Goal: Information Seeking & Learning: Learn about a topic

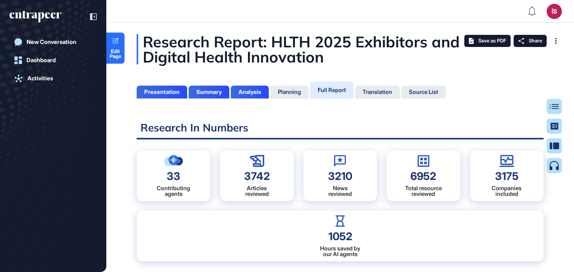
scroll to position [3, 0]
click at [553, 108] on icon at bounding box center [557, 106] width 9 height 5
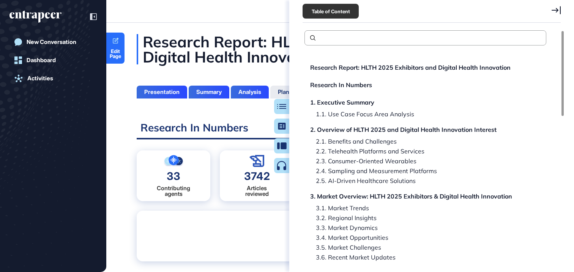
click at [556, 8] on icon at bounding box center [555, 10] width 9 height 8
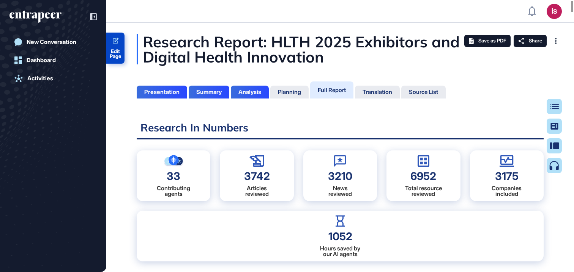
click at [119, 43] on link "Edit Page" at bounding box center [115, 48] width 18 height 31
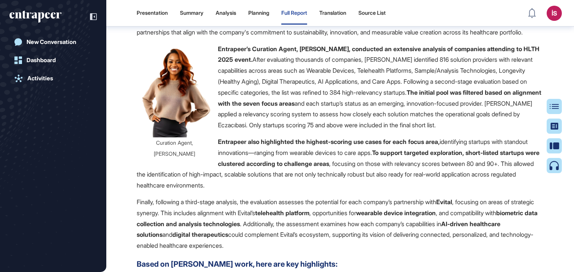
scroll to position [32328, 0]
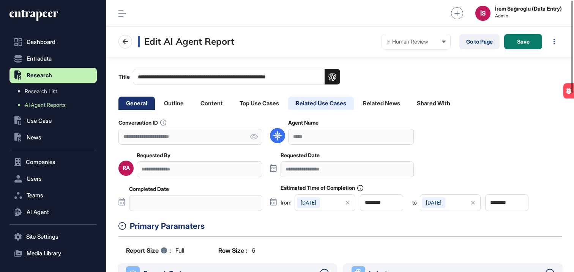
click at [326, 102] on li "Related Use Cases" at bounding box center [321, 103] width 66 height 13
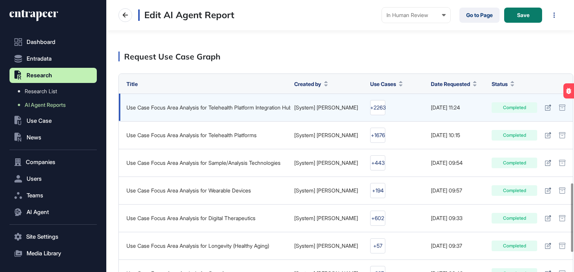
scroll to position [805, 0]
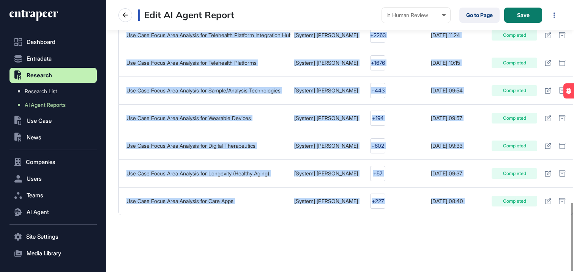
drag, startPoint x: 450, startPoint y: 228, endPoint x: 529, endPoint y: 224, distance: 79.1
click at [573, 223] on div "**********" at bounding box center [340, 136] width 468 height 272
drag, startPoint x: 261, startPoint y: 205, endPoint x: 573, endPoint y: 200, distance: 312.7
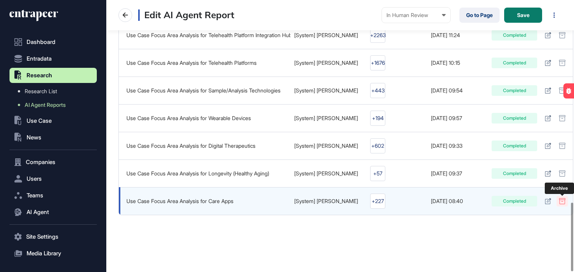
click at [560, 200] on icon at bounding box center [562, 201] width 7 height 6
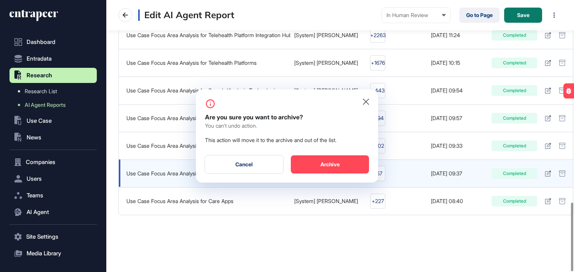
click at [359, 165] on div "Archive" at bounding box center [330, 165] width 78 height 18
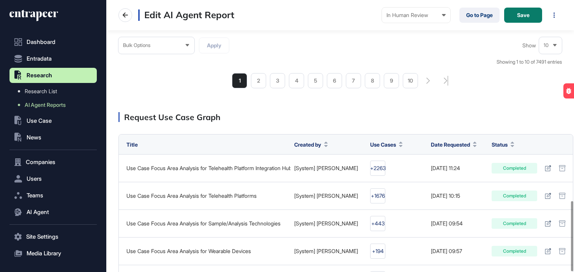
scroll to position [778, 0]
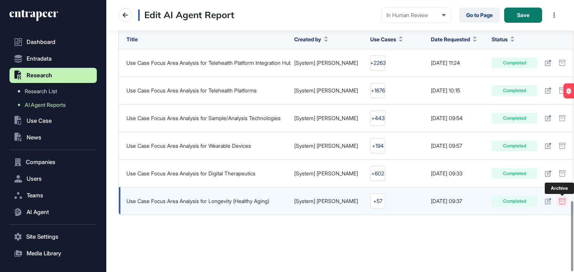
click at [562, 201] on icon at bounding box center [562, 201] width 7 height 6
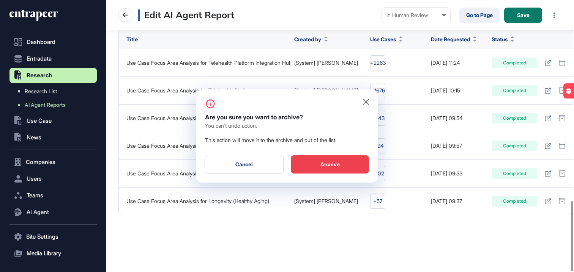
click at [343, 160] on div "Archive" at bounding box center [330, 165] width 78 height 18
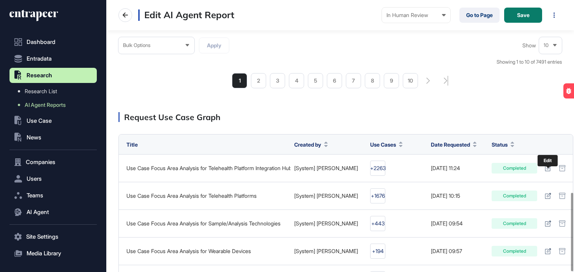
scroll to position [750, 0]
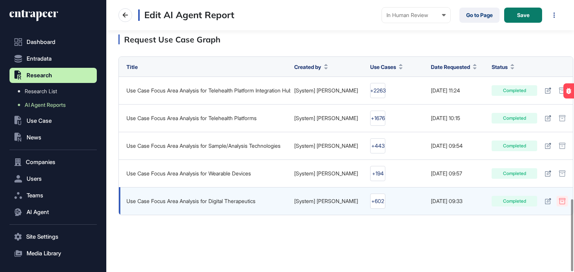
click at [560, 199] on icon at bounding box center [562, 201] width 7 height 6
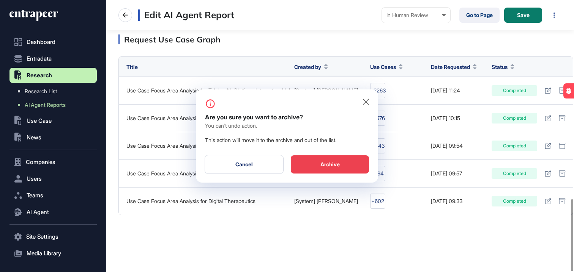
click at [346, 164] on div "Archive" at bounding box center [330, 165] width 78 height 18
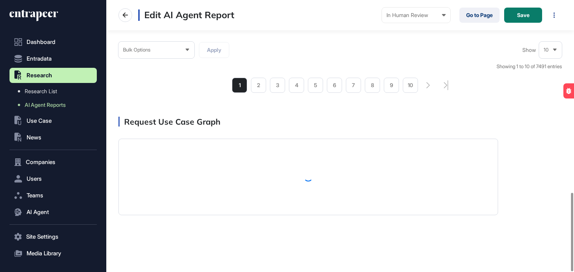
scroll to position [722, 0]
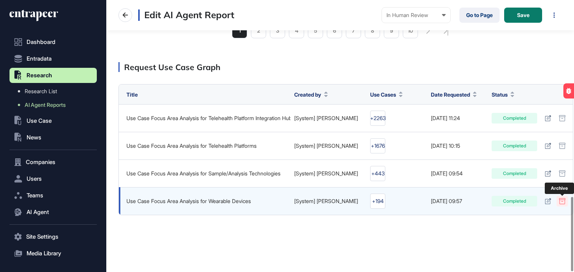
click at [559, 201] on icon at bounding box center [562, 201] width 7 height 6
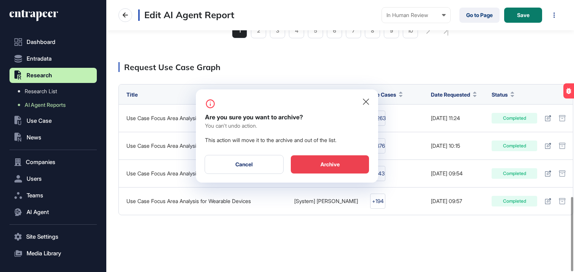
click at [351, 166] on div "Archive" at bounding box center [330, 165] width 78 height 18
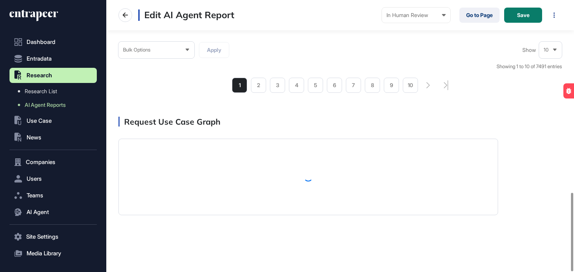
scroll to position [694, 0]
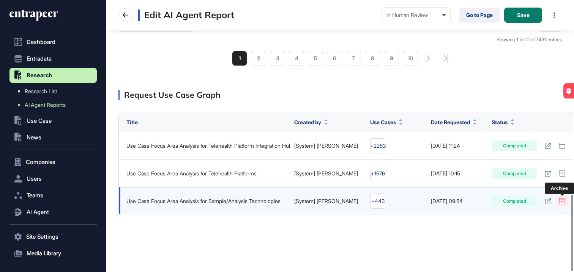
click at [560, 201] on icon at bounding box center [562, 201] width 7 height 6
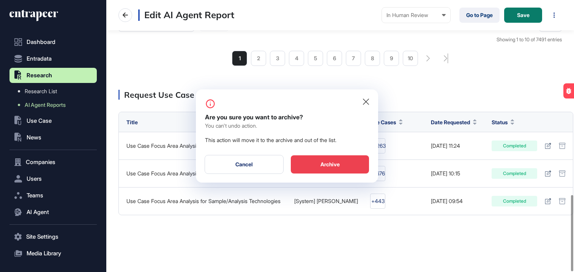
click at [321, 162] on div "Archive" at bounding box center [330, 165] width 78 height 18
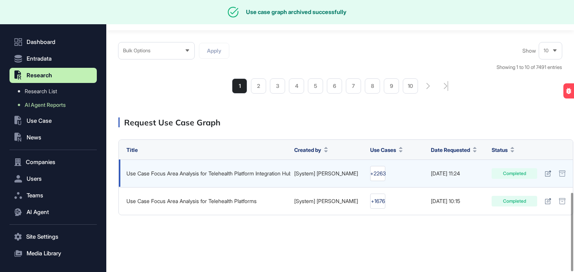
scroll to position [667, 0]
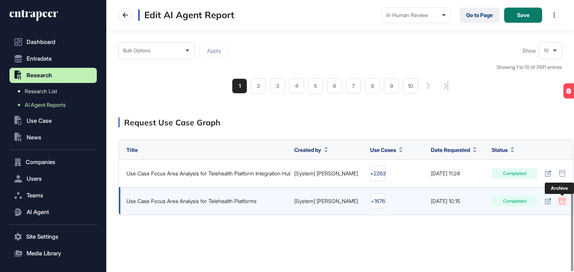
click at [562, 198] on icon at bounding box center [562, 201] width 7 height 6
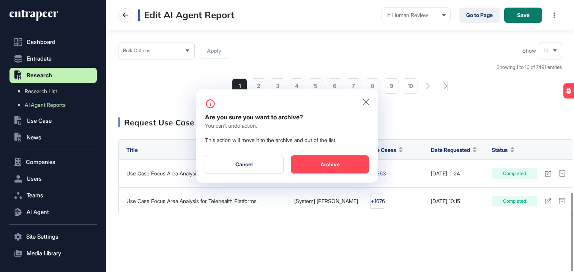
click at [383, 166] on div at bounding box center [287, 136] width 574 height 272
click at [347, 165] on div "Archive" at bounding box center [330, 165] width 78 height 18
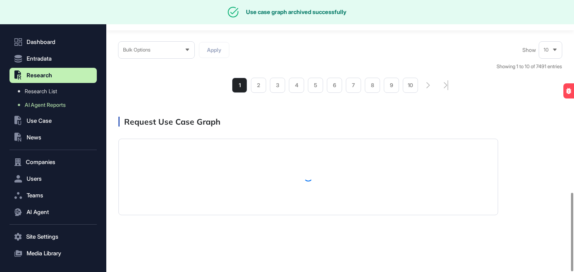
scroll to position [639, 0]
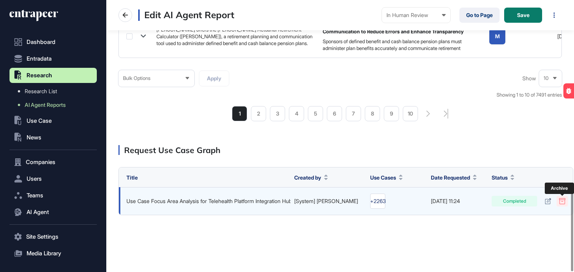
click at [559, 202] on icon at bounding box center [562, 201] width 6 height 6
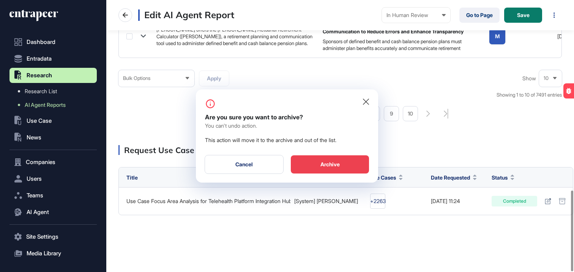
click at [330, 166] on div "Archive" at bounding box center [330, 165] width 78 height 18
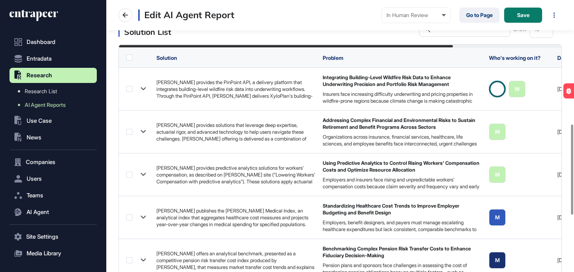
scroll to position [0, 0]
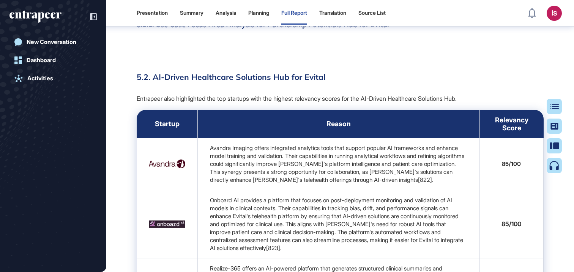
scroll to position [34575, 0]
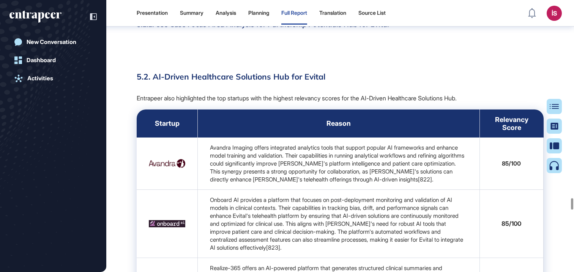
drag, startPoint x: 318, startPoint y: 137, endPoint x: 156, endPoint y: 139, distance: 162.8
copy h4 "Use Case Focus Area Analysis for AI Applications"
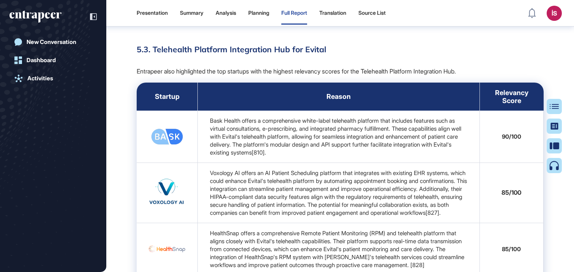
scroll to position [34119, 0]
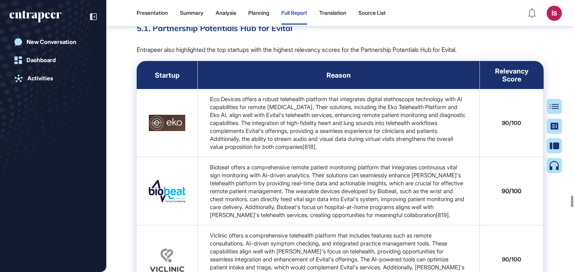
drag, startPoint x: 337, startPoint y: 135, endPoint x: 157, endPoint y: 136, distance: 179.9
copy h4 "Use Case Focus Area Analysis for Digital Therapeutics"
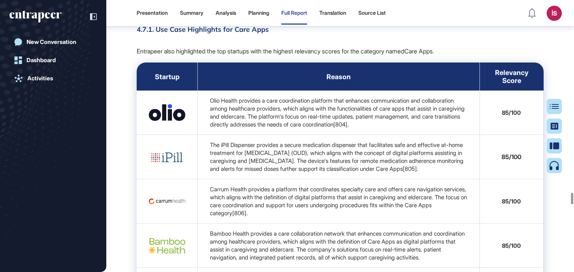
drag, startPoint x: 353, startPoint y: 136, endPoint x: 154, endPoint y: 136, distance: 198.9
copy h4 "Use Case Focus Area Analysis for Longevity (Healthy Aging)"
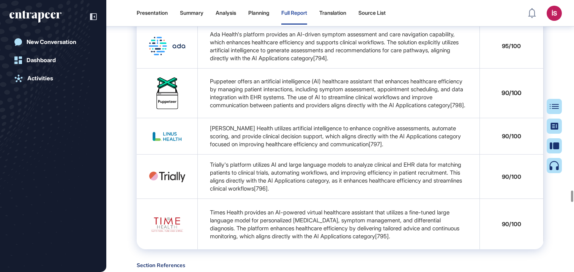
drag, startPoint x: 373, startPoint y: 134, endPoint x: 156, endPoint y: 134, distance: 217.5
copy h4 "Use Case Focus Area Analysis for Sample/Analysis Technologies"
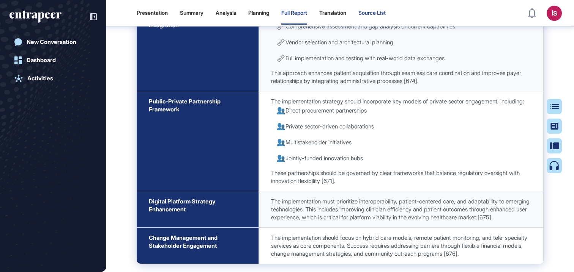
scroll to position [32769, 0]
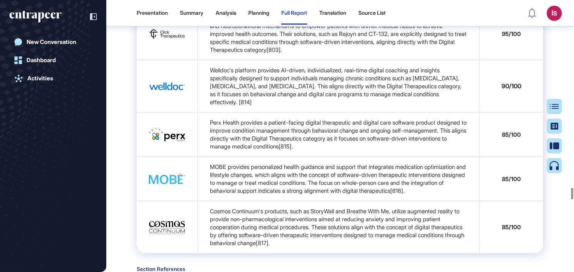
drag, startPoint x: 341, startPoint y: 135, endPoint x: 155, endPoint y: 137, distance: 185.6
copy h4 "Use Case Focus Area Analysis for Telehealth Platforms"
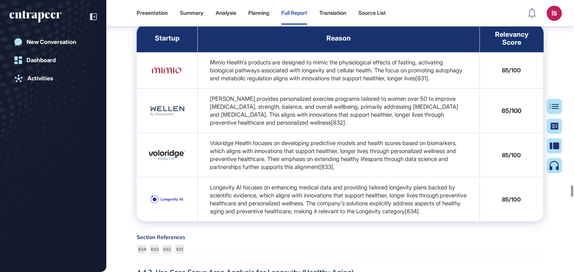
drag, startPoint x: 329, startPoint y: 138, endPoint x: 156, endPoint y: 135, distance: 173.5
copy h4 "Use Case Focus Area Analysis for Wearable Devices"
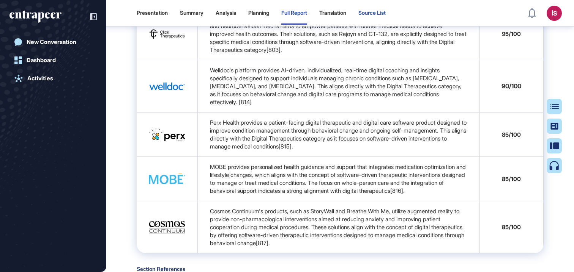
scroll to position [36546, 0]
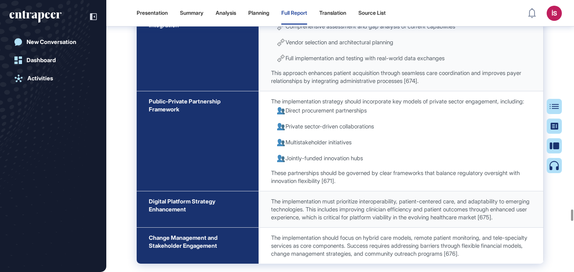
drag, startPoint x: 377, startPoint y: 134, endPoint x: 156, endPoint y: 138, distance: 220.9
copy h4 "Use Case Focus Area Analysis for Telehealth Platform Integration Hub for Evital"
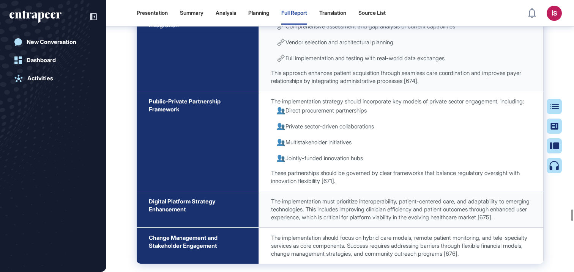
drag, startPoint x: 362, startPoint y: 134, endPoint x: 156, endPoint y: 137, distance: 206.1
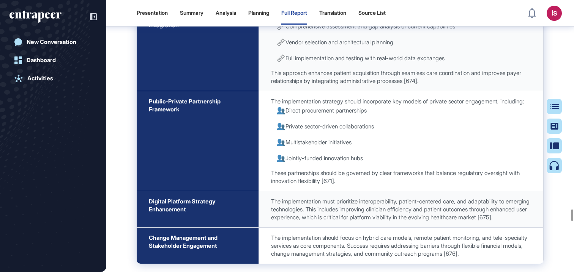
copy h4 "Use Case Focus Area Analysis for Telehealth Platform Integration Hub for Evital"
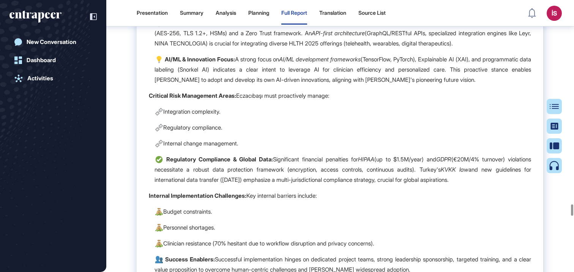
drag, startPoint x: 395, startPoint y: 135, endPoint x: 156, endPoint y: 135, distance: 239.8
copy h4 "Use Case Focus Area Analysis for Partnership Potentials Hub for Evital"
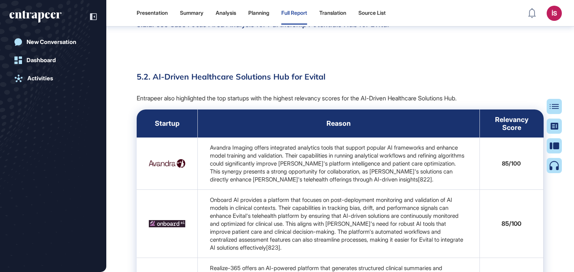
scroll to position [36114, 0]
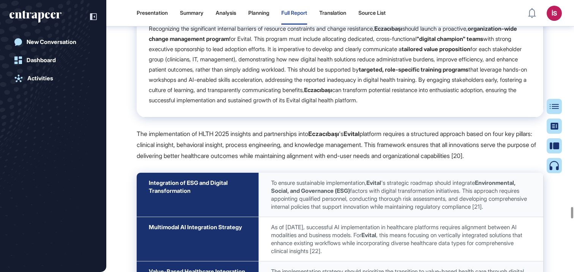
drag, startPoint x: 423, startPoint y: 138, endPoint x: 155, endPoint y: 135, distance: 267.6
copy h4 "Use Case Focus Area Analysis for AI-Driven Healthcare Solutions Hub for Evital"
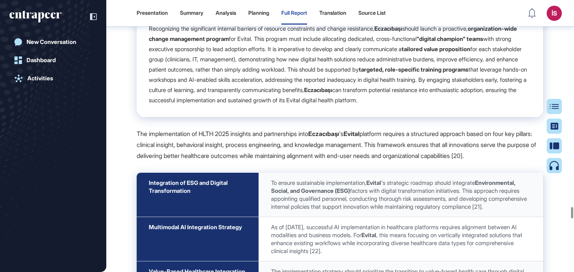
drag, startPoint x: 432, startPoint y: 135, endPoint x: 156, endPoint y: 134, distance: 276.3
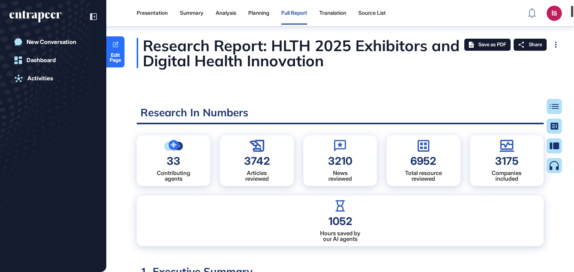
drag, startPoint x: 572, startPoint y: 134, endPoint x: 571, endPoint y: 1, distance: 132.8
click at [572, 6] on div at bounding box center [572, 11] width 2 height 11
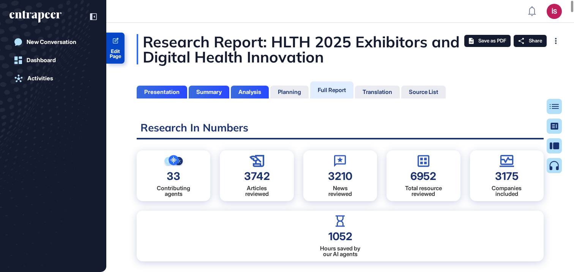
click at [112, 48] on link "Edit Page" at bounding box center [115, 48] width 18 height 31
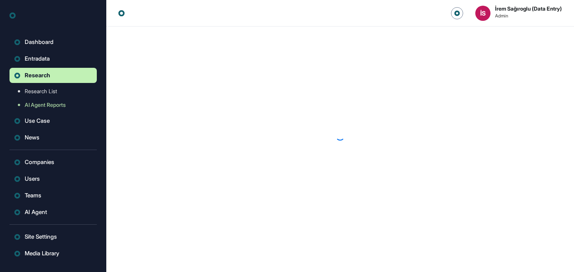
scroll to position [0, 0]
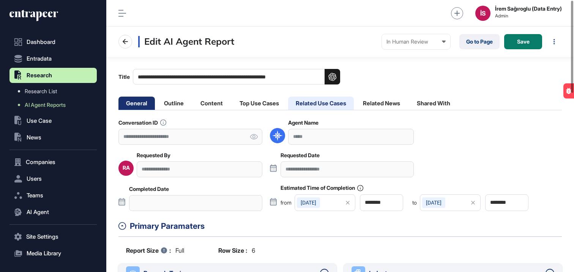
click at [332, 106] on li "Related Use Cases" at bounding box center [321, 103] width 66 height 13
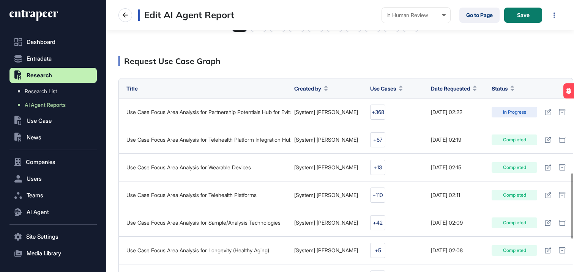
scroll to position [723, 0]
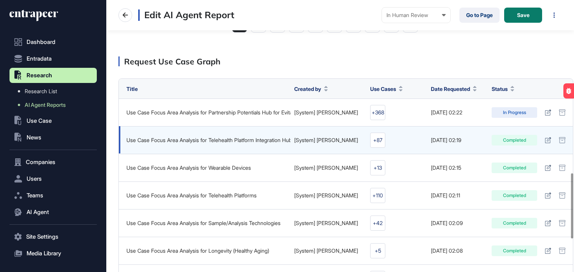
click at [208, 143] on div "Use Case Focus Area Analysis for Telehealth Platform Integration Hub for Evital" at bounding box center [206, 140] width 160 height 6
copy tr "Use Case Focus Area Analysis for Telehealth Platform Integration Hub for Evital"
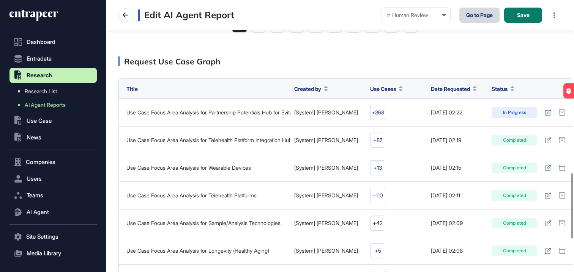
click at [466, 19] on link "Go to Page" at bounding box center [479, 15] width 40 height 15
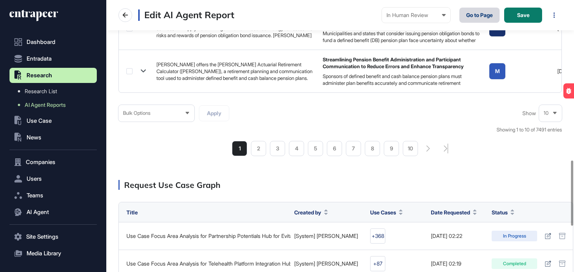
scroll to position [456, 0]
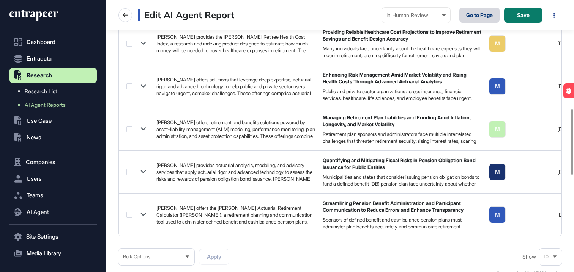
click at [472, 20] on link "Go to Page" at bounding box center [479, 15] width 40 height 15
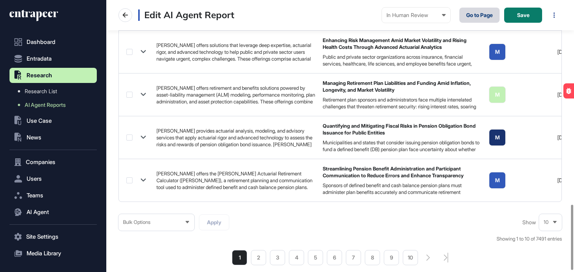
scroll to position [0, 0]
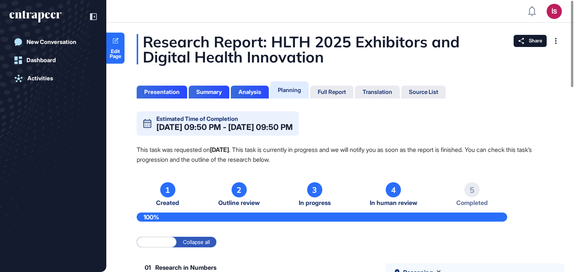
click at [296, 88] on div "Planning" at bounding box center [289, 90] width 23 height 7
click at [328, 91] on div "Full Report" at bounding box center [332, 92] width 28 height 7
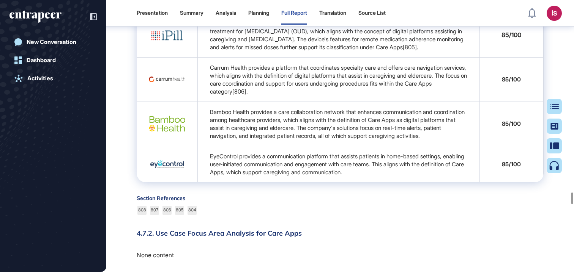
scroll to position [34575, 0]
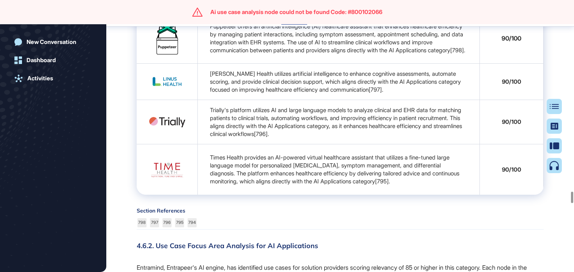
scroll to position [34119, 0]
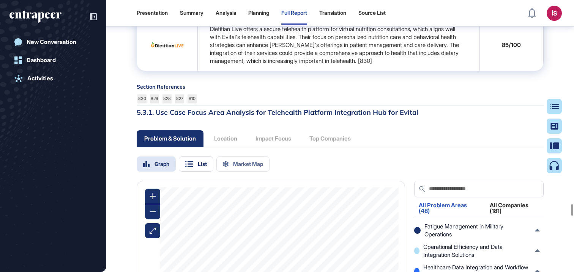
scroll to position [39056, 0]
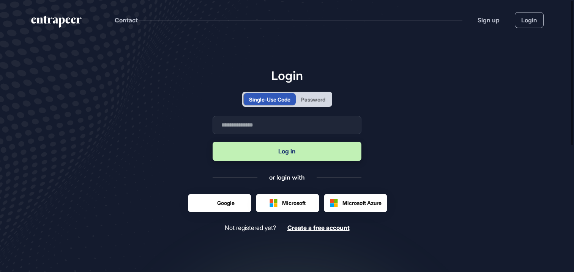
scroll to position [0, 0]
click at [314, 99] on div "Password" at bounding box center [313, 100] width 24 height 8
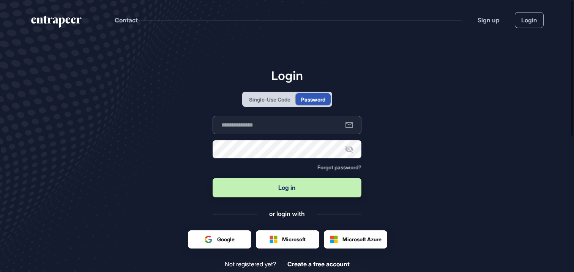
type input "**********"
click at [288, 125] on input "**********" at bounding box center [287, 125] width 149 height 18
click at [283, 186] on button "Log in" at bounding box center [287, 187] width 149 height 19
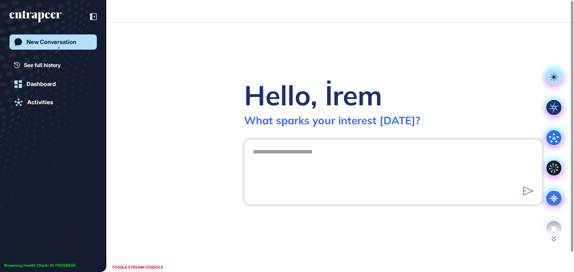
scroll to position [0, 0]
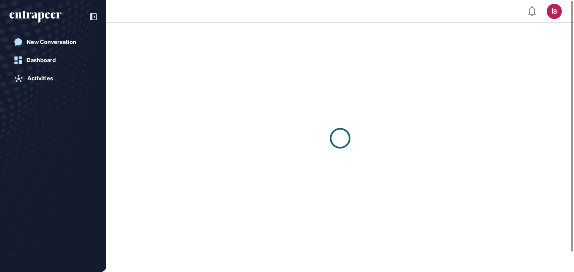
scroll to position [0, 0]
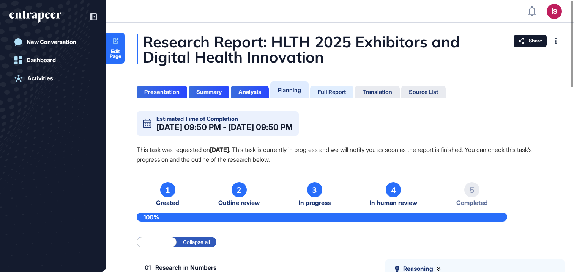
click at [339, 90] on div "Full Report" at bounding box center [332, 92] width 28 height 7
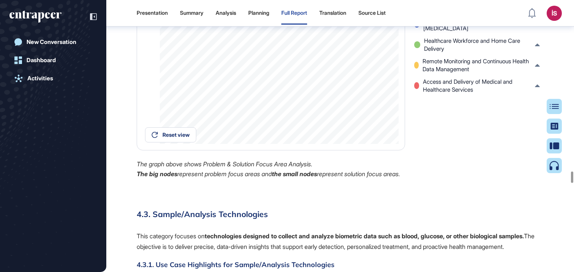
scroll to position [32489, 0]
